Goal: Task Accomplishment & Management: Manage account settings

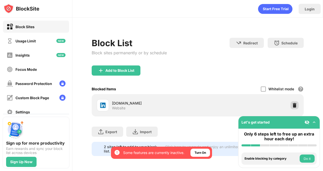
click at [294, 108] on div at bounding box center [294, 105] width 8 height 8
